Goal: Task Accomplishment & Management: Complete application form

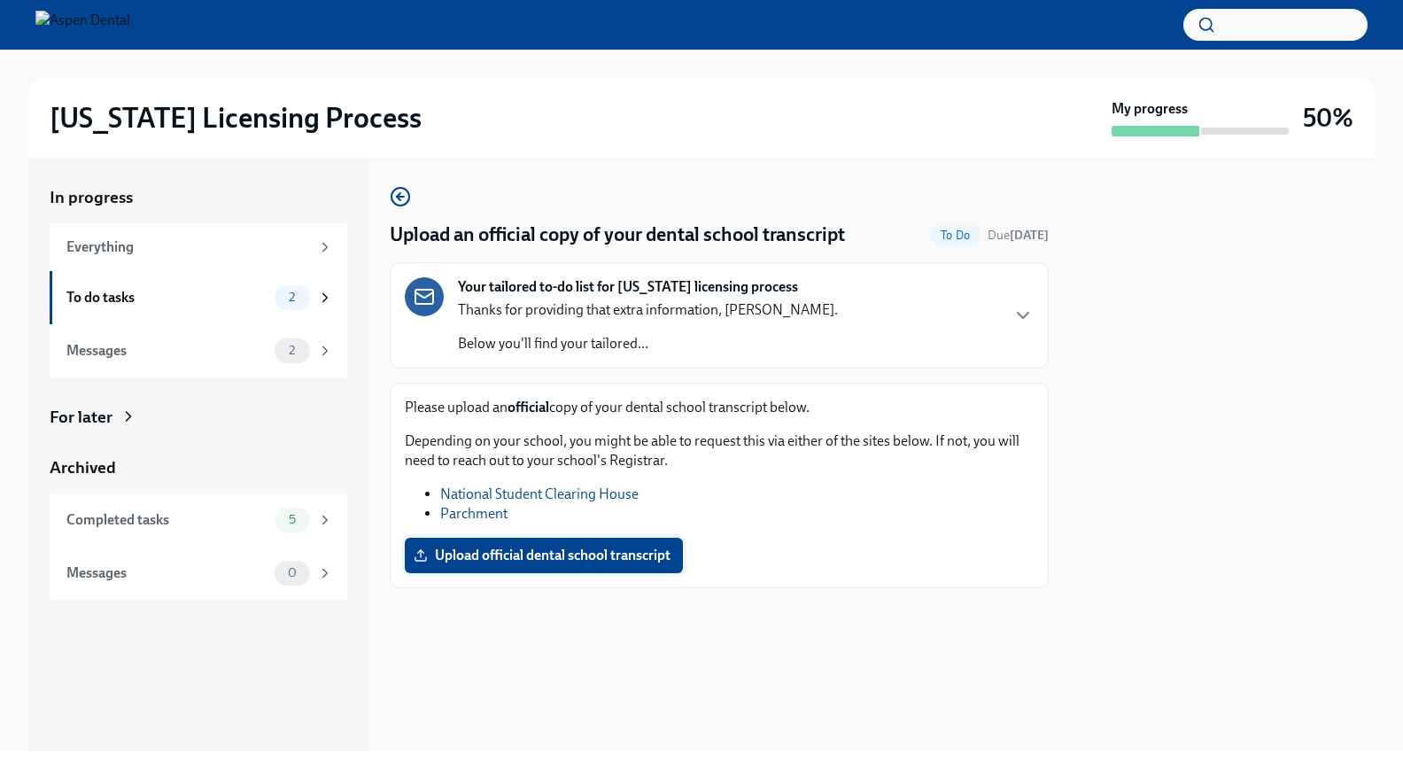
click at [487, 561] on span "Upload official dental school transcript" at bounding box center [543, 555] width 253 height 18
click at [0, 0] on input "Upload official dental school transcript" at bounding box center [0, 0] width 0 height 0
click at [395, 198] on icon "button" at bounding box center [400, 196] width 21 height 21
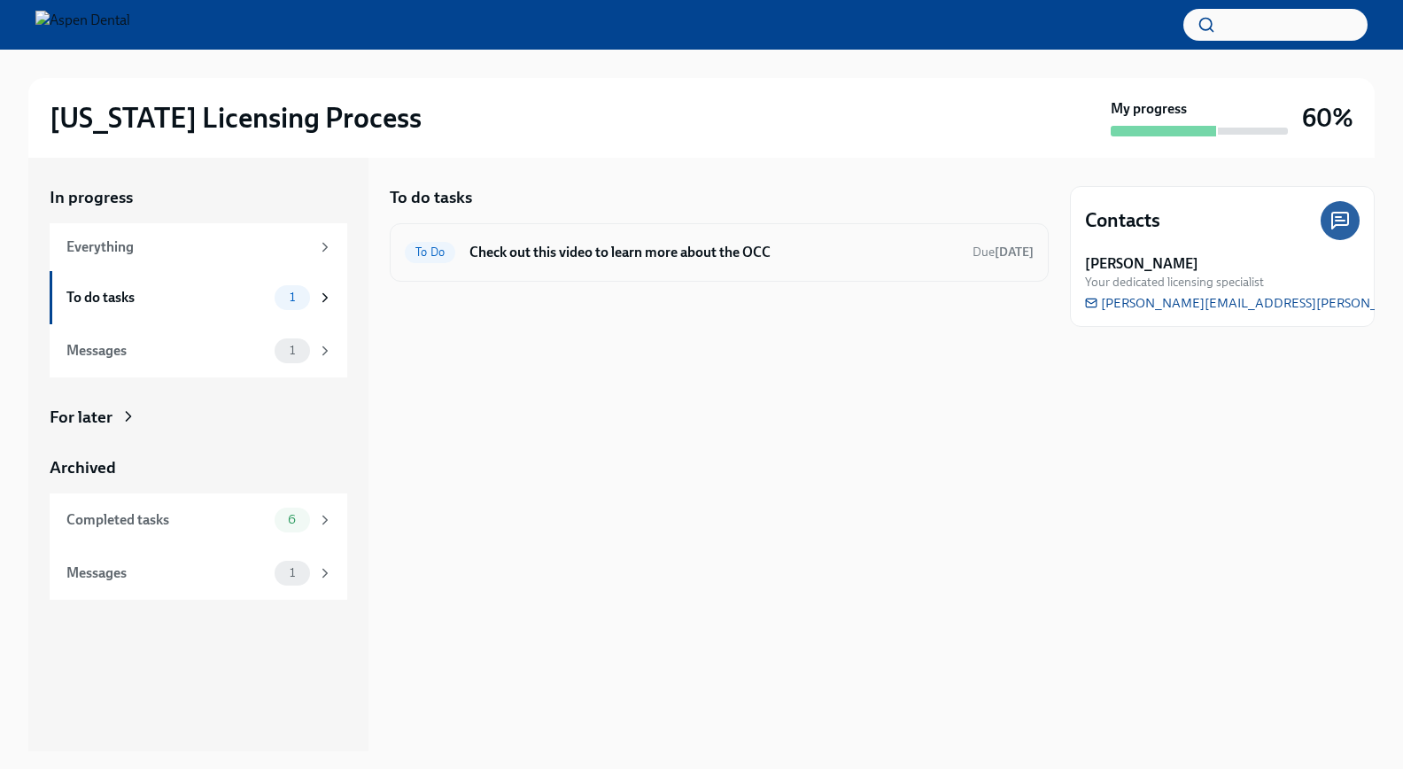
click at [587, 257] on h6 "Check out this video to learn more about the OCC" at bounding box center [713, 252] width 489 height 19
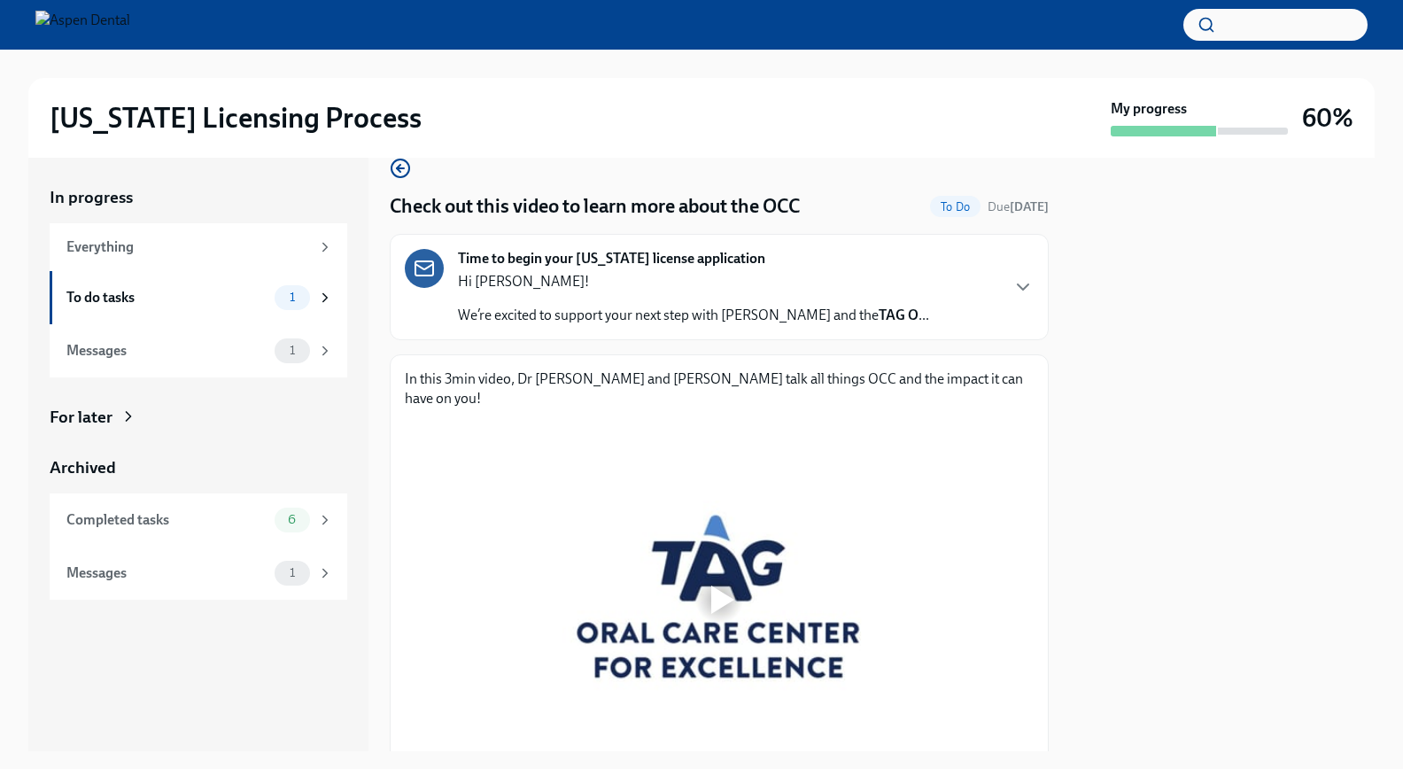
scroll to position [31, 0]
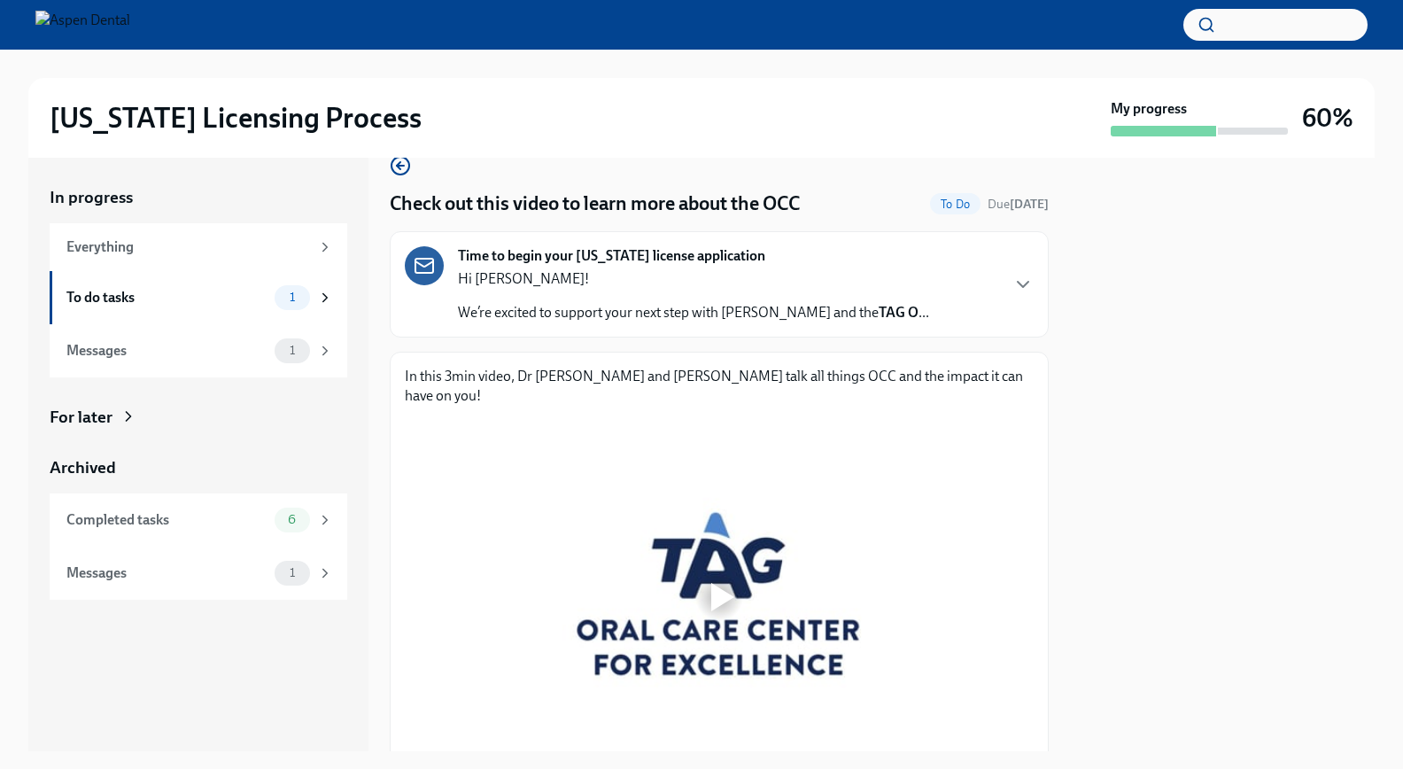
click at [914, 278] on div "Time to begin your Illinois license application Hi Dr. Santos Souza Dias! We’re…" at bounding box center [719, 284] width 629 height 76
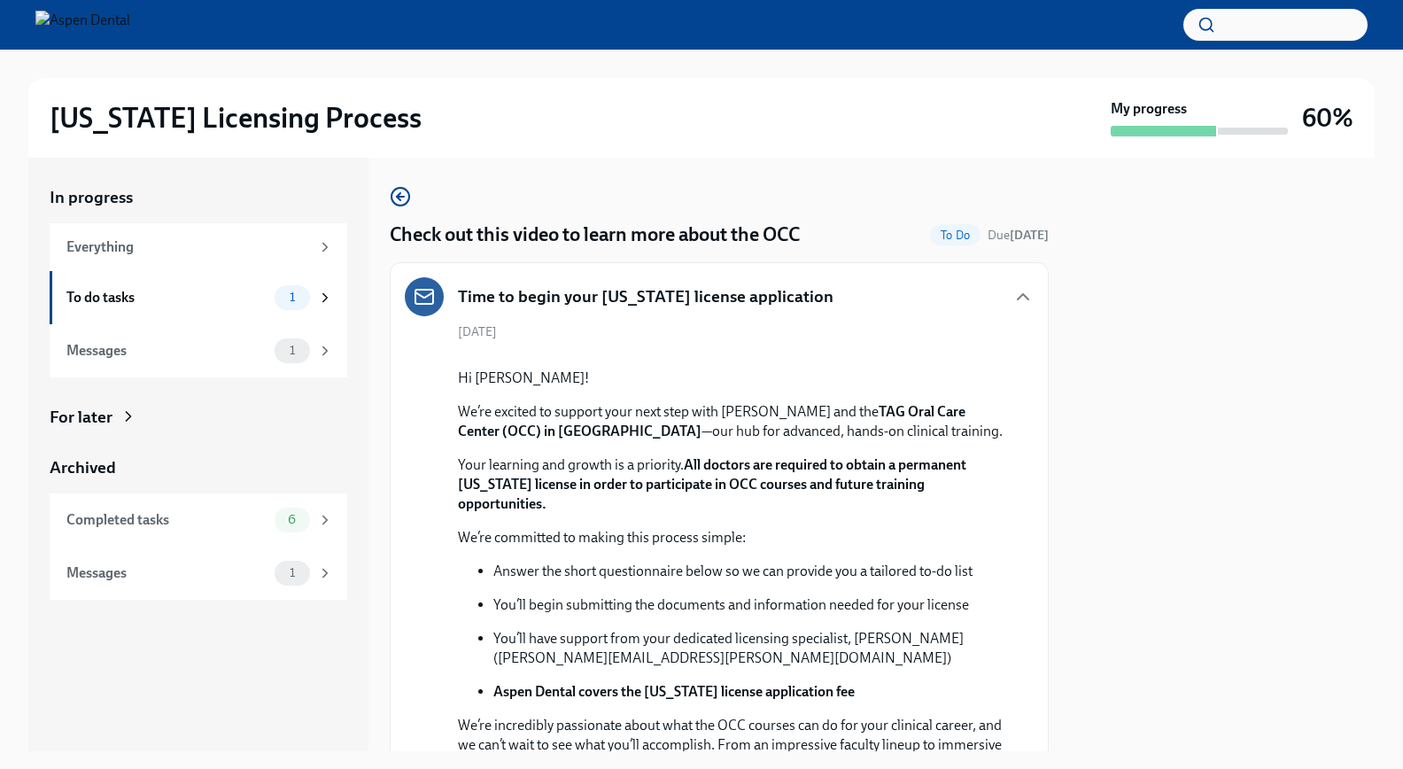
scroll to position [0, 0]
click at [194, 298] on div "To do tasks" at bounding box center [166, 297] width 201 height 19
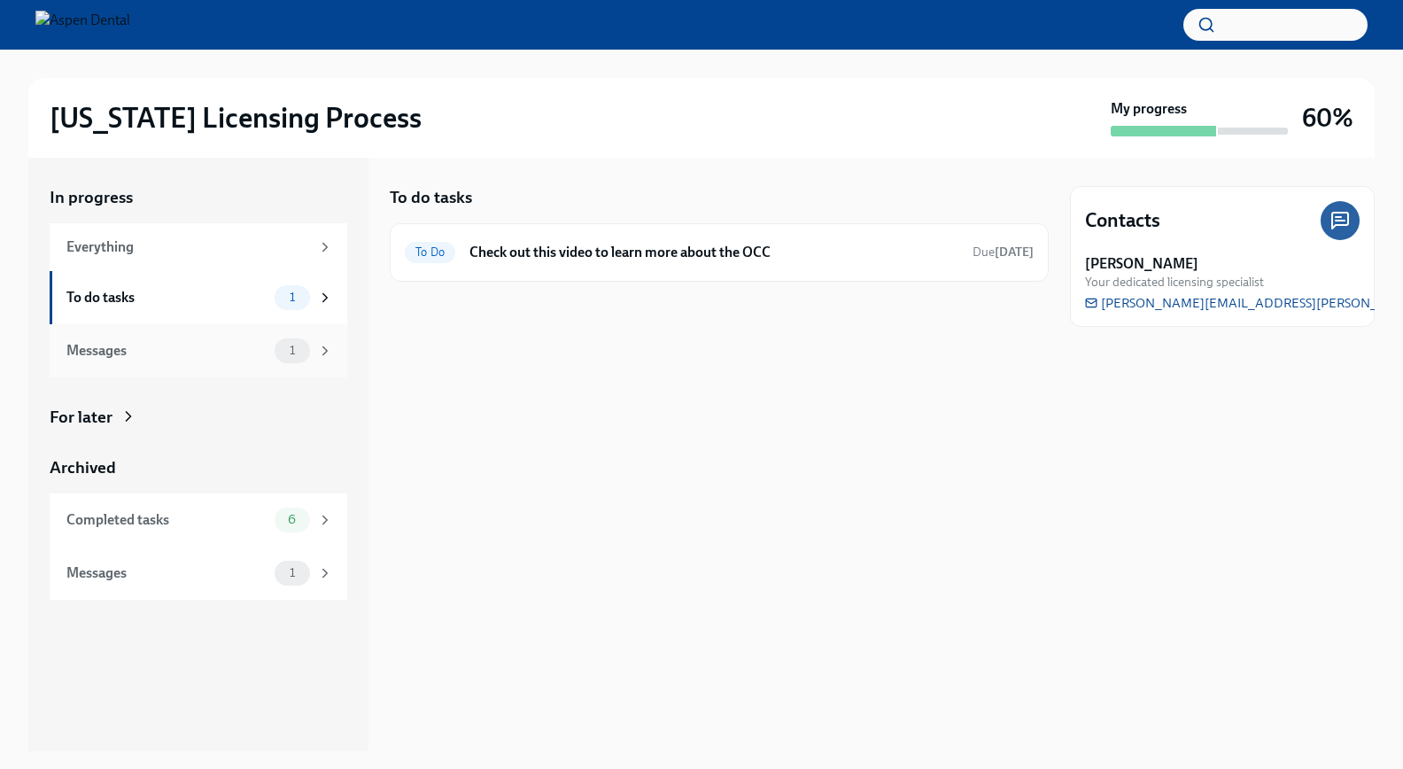
click at [177, 352] on div "Messages" at bounding box center [166, 350] width 201 height 19
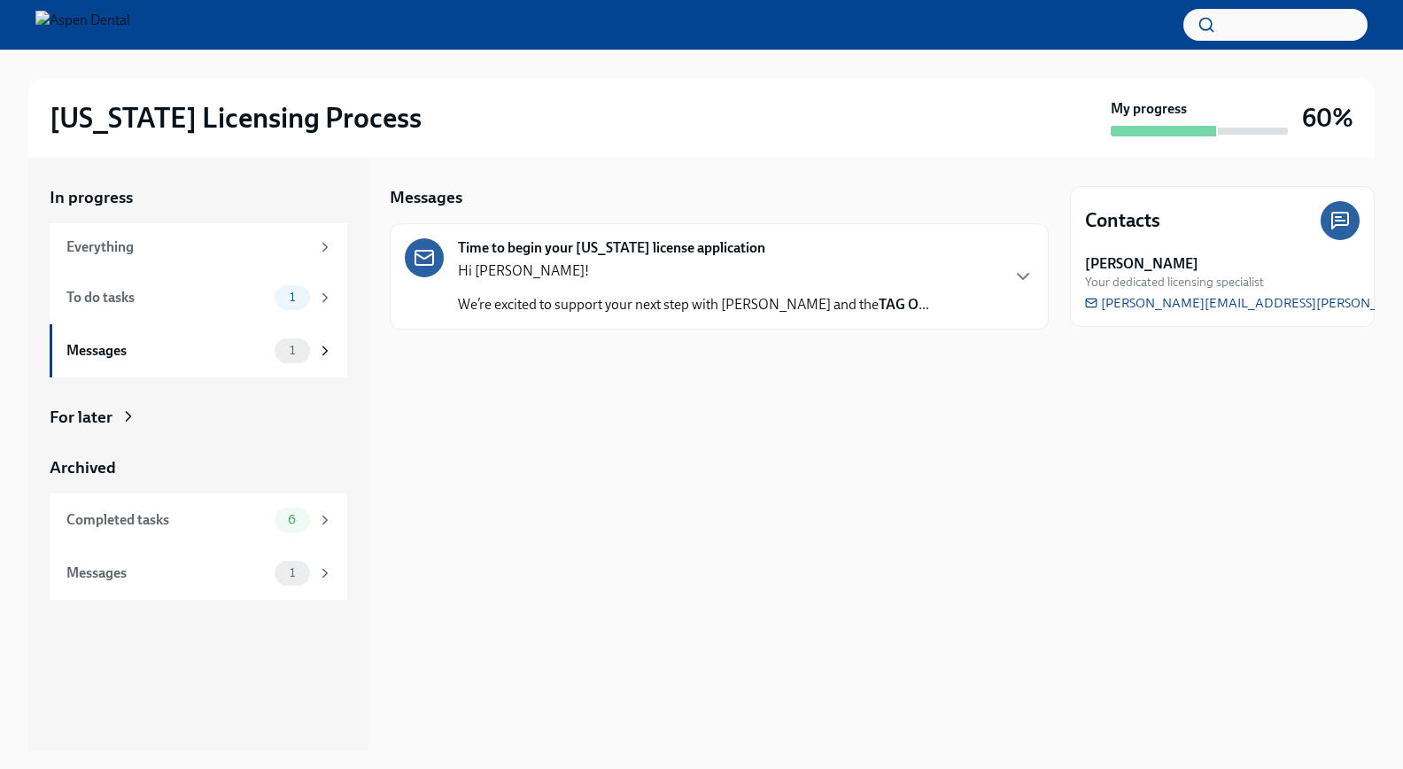
click at [589, 301] on p "We’re excited to support your next step with Aspen Dental and the TAG O ..." at bounding box center [693, 304] width 471 height 19
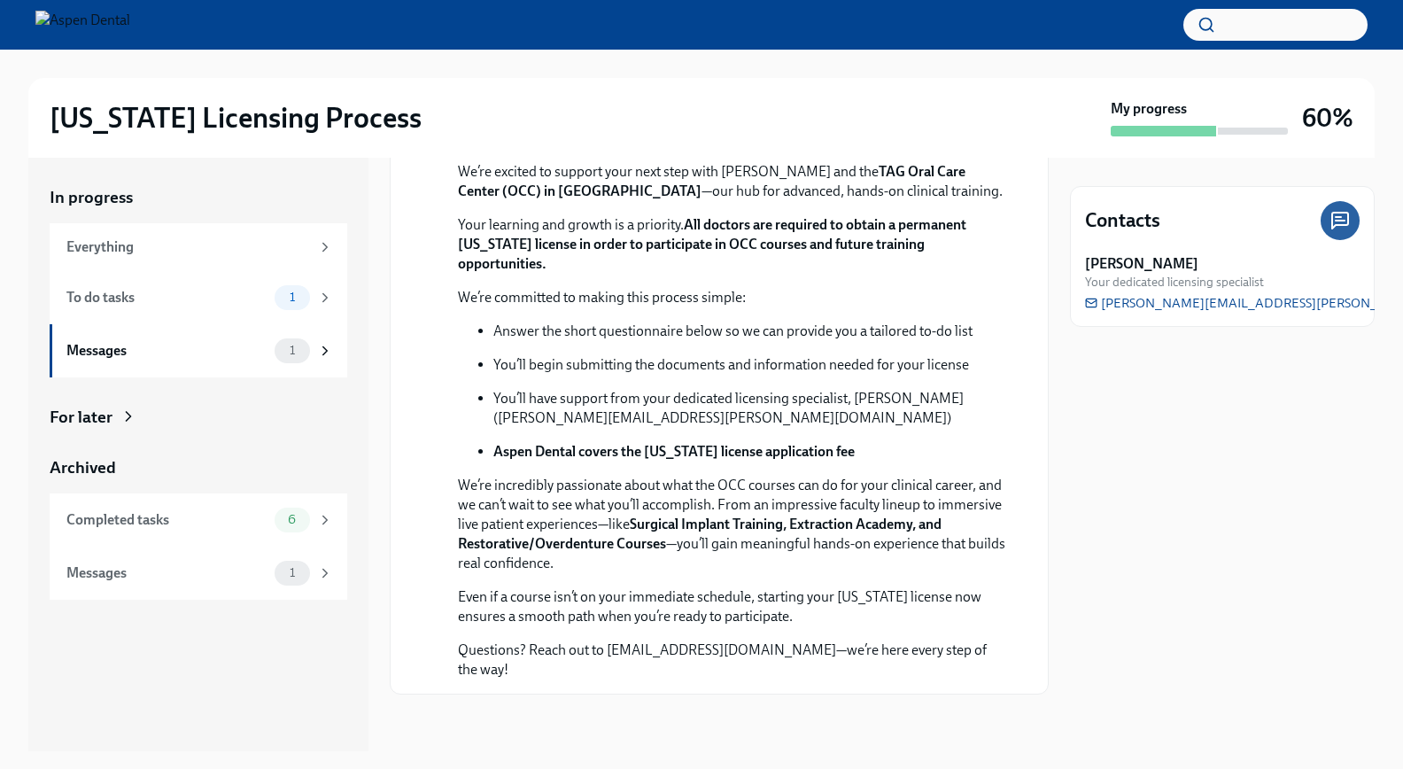
scroll to position [330, 0]
click at [246, 576] on div "Messages" at bounding box center [166, 572] width 201 height 19
